Goal: Navigation & Orientation: Find specific page/section

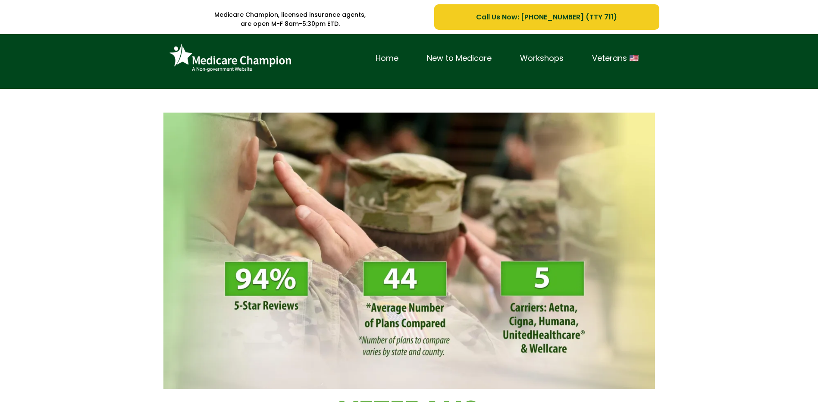
click at [390, 56] on link "Home" at bounding box center [386, 58] width 51 height 13
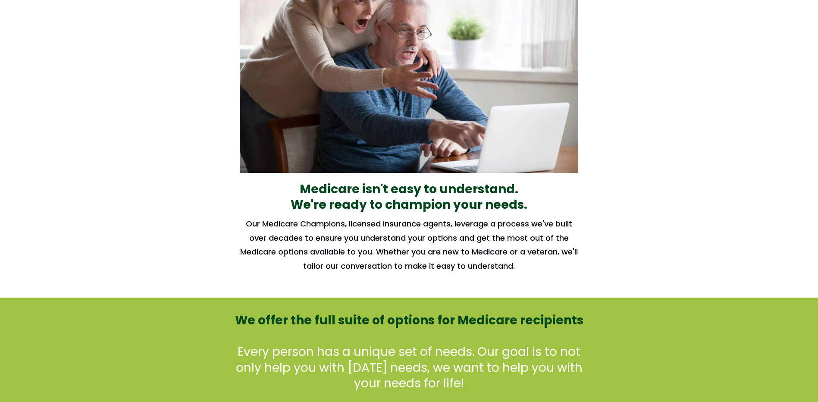
scroll to position [495, 0]
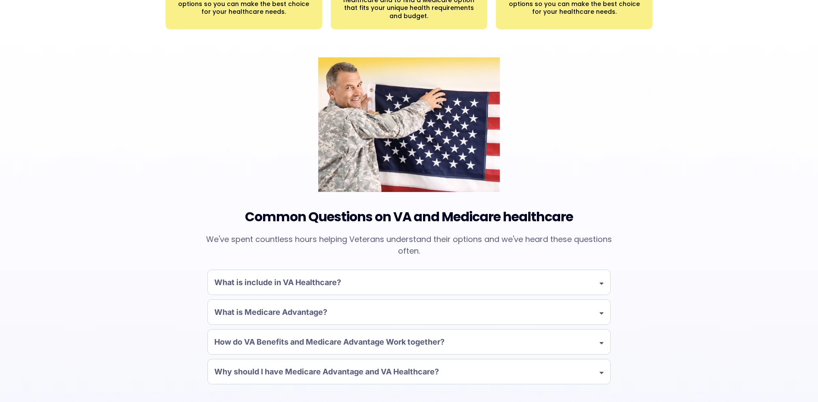
scroll to position [594, 0]
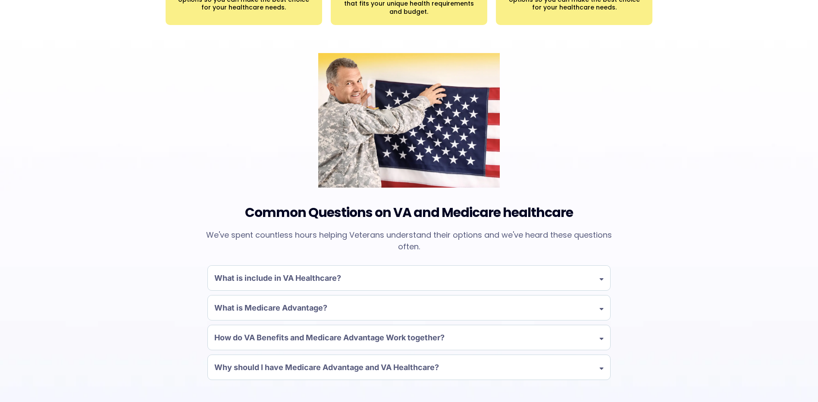
click at [601, 279] on icon at bounding box center [601, 277] width 4 height 7
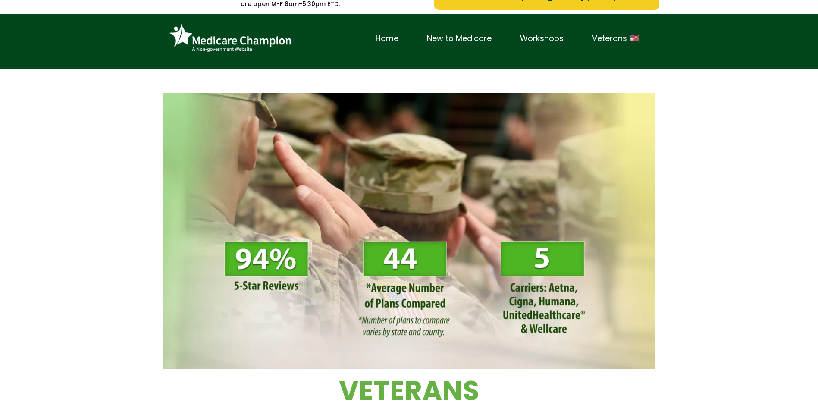
scroll to position [0, 0]
